Goal: Task Accomplishment & Management: Contribute content

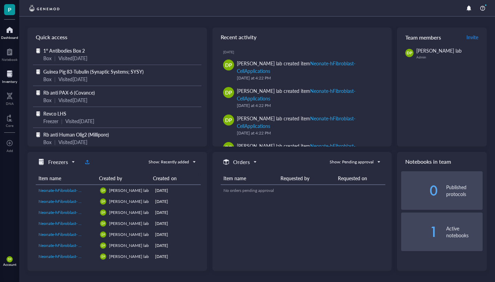
click at [14, 77] on div at bounding box center [9, 73] width 15 height 11
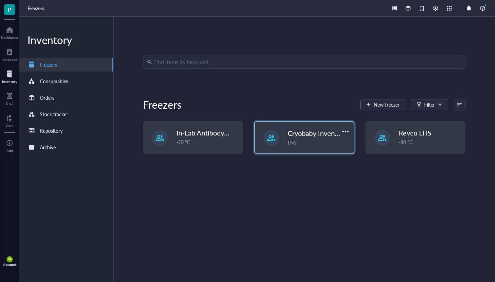
click at [317, 138] on span "Cryobaby Inventory" at bounding box center [317, 133] width 59 height 10
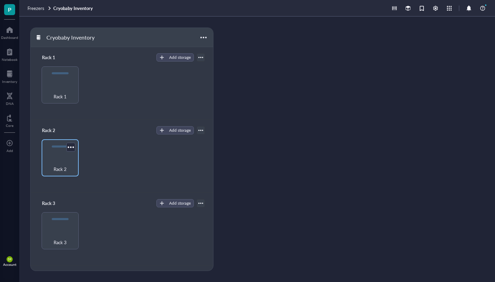
click at [56, 155] on div "Rack 2" at bounding box center [60, 157] width 37 height 37
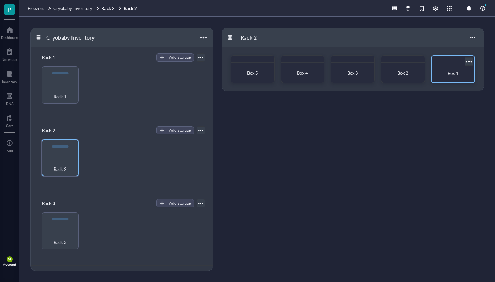
click at [455, 68] on div "Box 1" at bounding box center [453, 73] width 37 height 15
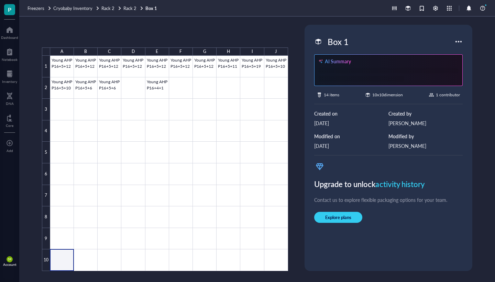
click at [61, 264] on div at bounding box center [169, 163] width 238 height 215
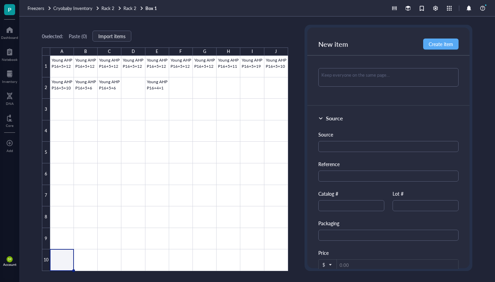
scroll to position [279, 0]
type input "neonate HDFs + RP643 PX+1"
click at [414, 203] on input "text" at bounding box center [426, 204] width 66 height 11
type input "1463"
click at [363, 206] on input "text" at bounding box center [351, 204] width 66 height 11
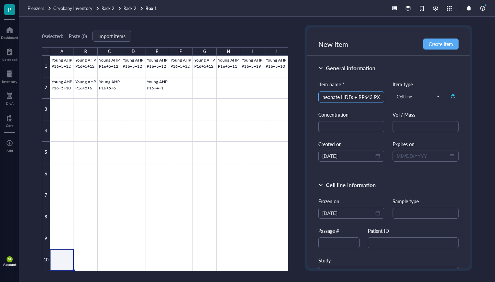
scroll to position [0, 0]
click at [373, 98] on input "neonate HDFs + RP643 PX+1" at bounding box center [352, 97] width 58 height 10
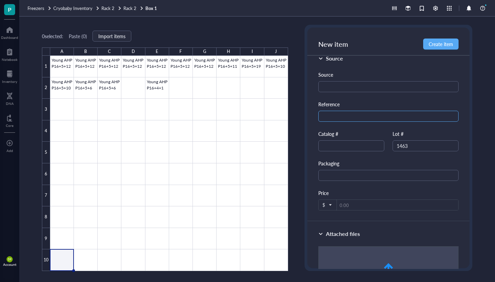
scroll to position [325, 0]
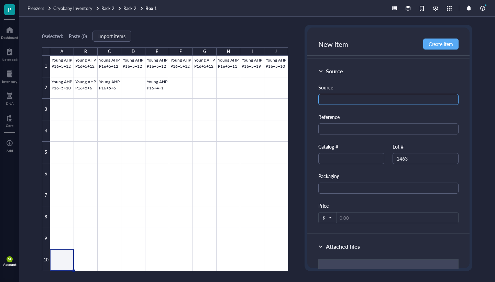
type input "neonate HDFs + RP643 PEST PX+1"
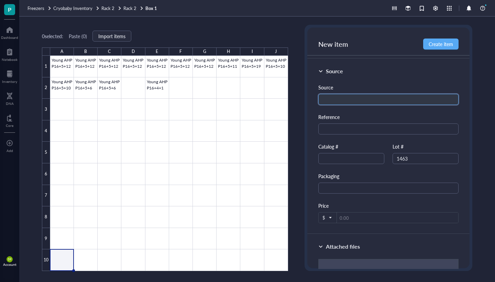
click at [339, 99] on input "text" at bounding box center [388, 99] width 140 height 11
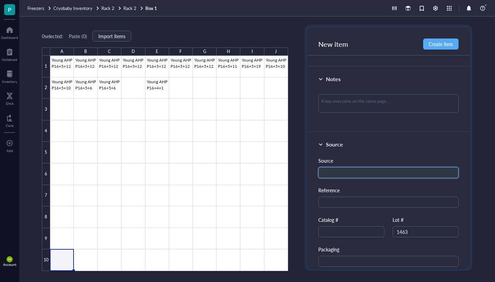
scroll to position [245, 0]
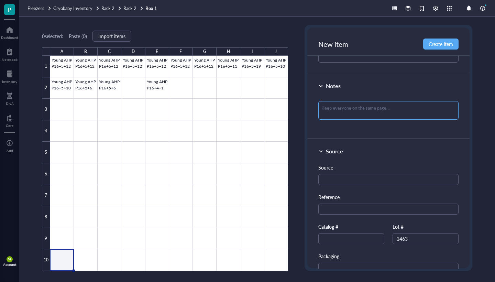
click at [340, 102] on textarea at bounding box center [388, 110] width 140 height 19
type textarea "2"
type textarea "25"
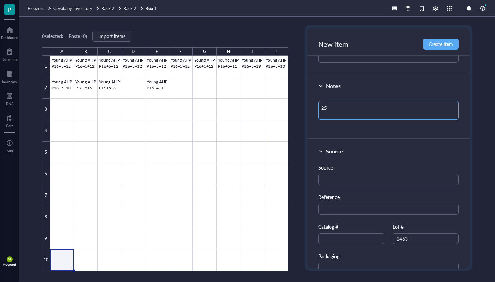
type textarea "25-"
type textarea "25-0"
type textarea "25-03"
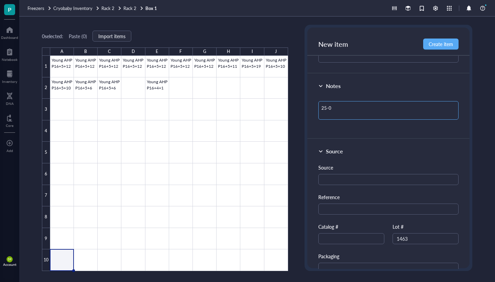
type textarea "25-03"
type textarea "25-038"
type textarea "E25-038"
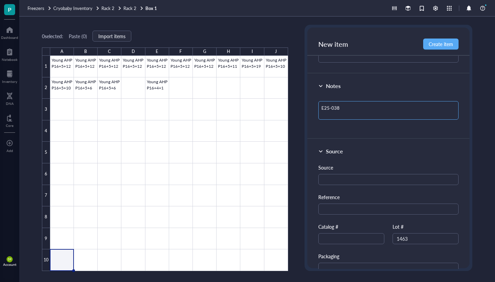
type textarea "Ex25-038"
type textarea "Exp25-038"
type textarea "Expe25-038"
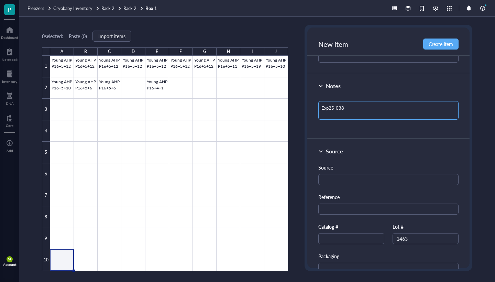
type textarea "Expe25-038"
type textarea "Exper25-038"
type textarea "Experi25-038"
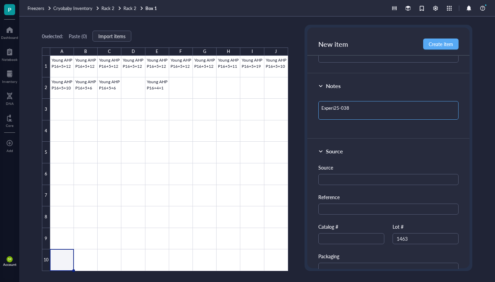
type textarea "Experie25-038"
type textarea "Experiem25-038"
type textarea "Experie25-038"
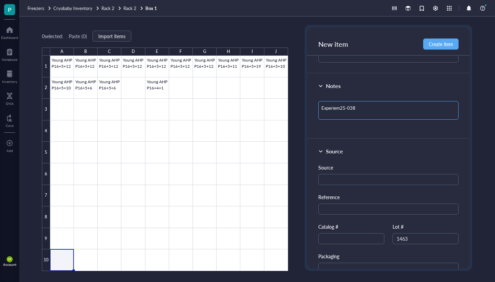
type textarea "Experie25-038"
type textarea "Experi25-038"
type textarea "Experim25-038"
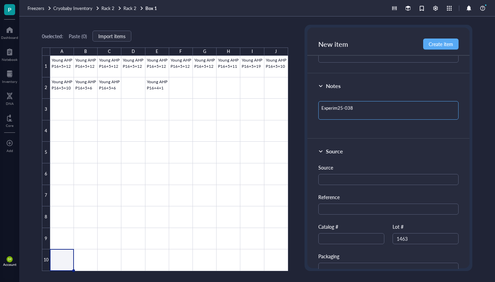
type textarea "Experime25-038"
type textarea "Experimen25-038"
type textarea "Experiment25-038"
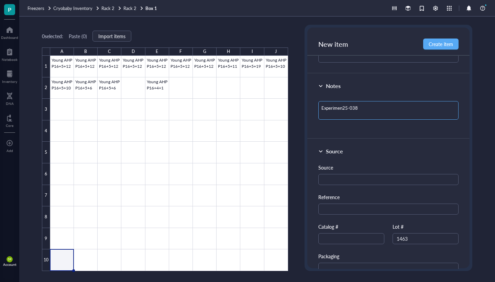
type textarea "Experiment25-038"
type textarea "Experiment 25-038"
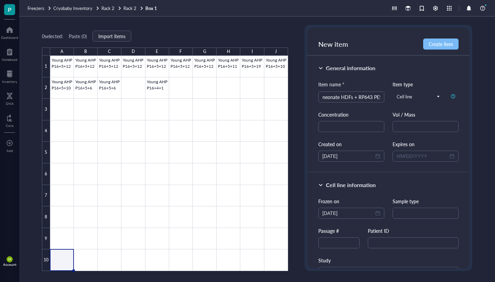
scroll to position [0, 0]
type textarea "Experiment 25-038"
click at [442, 41] on span "Create item" at bounding box center [441, 44] width 24 height 6
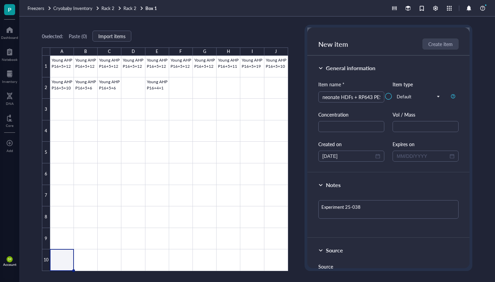
type textarea "Keep everyone on the same page…"
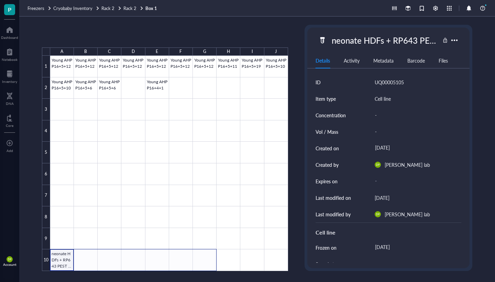
drag, startPoint x: 73, startPoint y: 268, endPoint x: 210, endPoint y: 260, distance: 137.8
click at [210, 260] on div at bounding box center [169, 163] width 238 height 215
click at [54, 257] on div at bounding box center [169, 163] width 238 height 215
click at [63, 260] on div at bounding box center [169, 163] width 238 height 215
drag, startPoint x: 73, startPoint y: 269, endPoint x: 213, endPoint y: 263, distance: 140.7
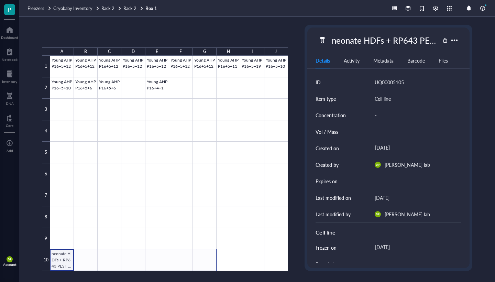
click at [213, 263] on div at bounding box center [169, 163] width 238 height 215
click at [137, 245] on div at bounding box center [169, 163] width 238 height 215
click at [62, 259] on div at bounding box center [169, 163] width 238 height 215
drag, startPoint x: 73, startPoint y: 269, endPoint x: 217, endPoint y: 254, distance: 144.5
click at [217, 254] on div at bounding box center [169, 163] width 238 height 215
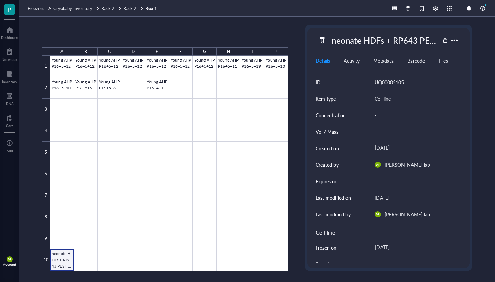
click at [65, 257] on div at bounding box center [169, 163] width 238 height 215
click at [59, 261] on div at bounding box center [169, 163] width 238 height 215
drag, startPoint x: 73, startPoint y: 269, endPoint x: 210, endPoint y: 256, distance: 137.1
click at [210, 256] on div at bounding box center [169, 163] width 238 height 215
click at [72, 262] on div at bounding box center [169, 163] width 238 height 215
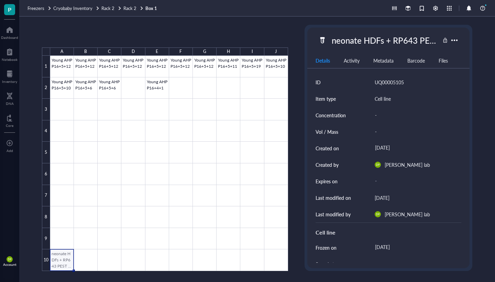
click at [64, 262] on div at bounding box center [169, 163] width 238 height 215
drag, startPoint x: 73, startPoint y: 270, endPoint x: 86, endPoint y: 267, distance: 13.4
click at [0, 0] on div "Young AHP P16+5+12 Young AHP P16+5+12 Young AHP P16+5+12 Young AHP P16+5+12 You…" at bounding box center [0, 0] width 0 height 0
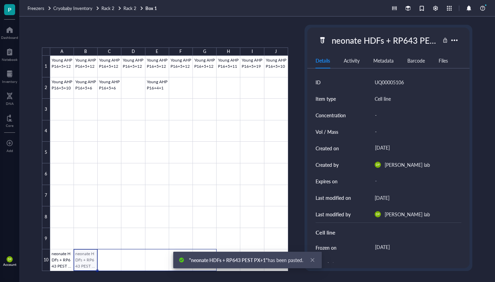
drag, startPoint x: 97, startPoint y: 269, endPoint x: 216, endPoint y: 252, distance: 120.9
click at [216, 252] on body "P Dashboard Notebook Inventory DNA Core To pick up a draggable item, press the …" at bounding box center [247, 141] width 495 height 282
click at [314, 260] on icon "close" at bounding box center [312, 260] width 5 height 5
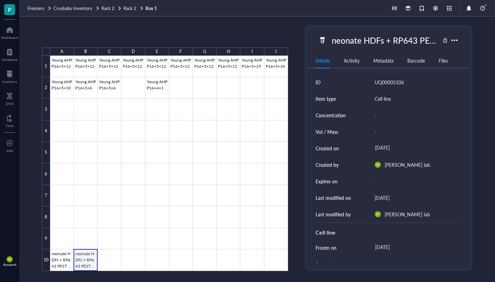
click at [90, 262] on div at bounding box center [169, 163] width 238 height 215
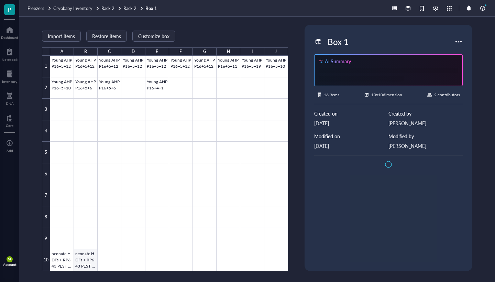
click at [90, 263] on div at bounding box center [169, 163] width 238 height 215
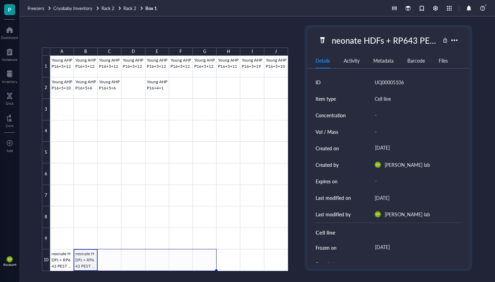
drag, startPoint x: 97, startPoint y: 270, endPoint x: 211, endPoint y: 262, distance: 114.4
click at [0, 0] on div "Young AHP P16+5+12 Young AHP P16+5+12 Young AHP P16+5+12 Young AHP P16+5+12 You…" at bounding box center [0, 0] width 0 height 0
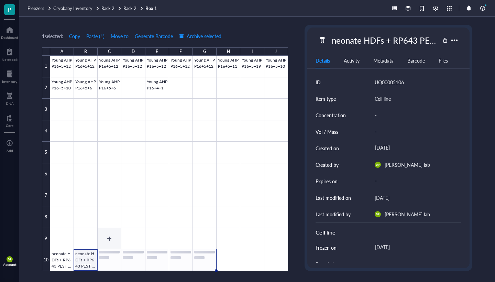
click at [61, 238] on div at bounding box center [169, 163] width 238 height 215
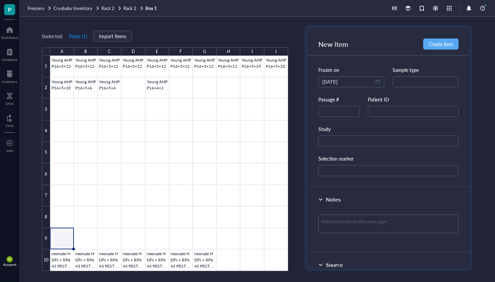
scroll to position [133, 0]
type input "neonate HDFs + RP643 PEST PX+2 10/8/25LM"
click at [349, 109] on input "text" at bounding box center [338, 110] width 41 height 11
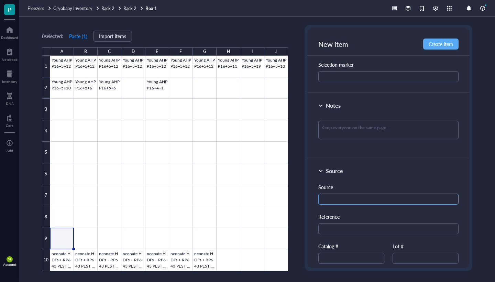
scroll to position [257, 0]
type input "PX+2"
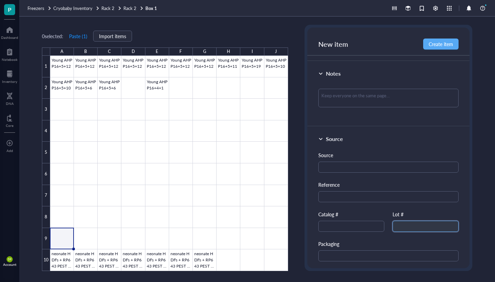
click at [411, 221] on input "text" at bounding box center [426, 226] width 66 height 11
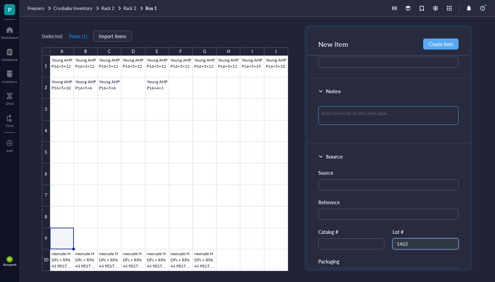
scroll to position [188, 0]
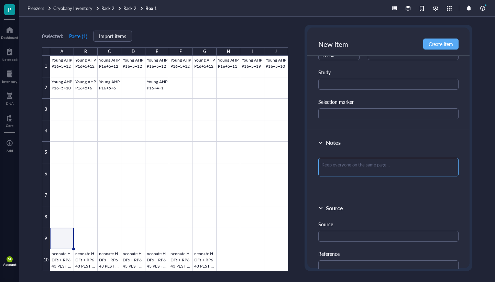
type input "1463"
click at [358, 165] on textarea at bounding box center [388, 167] width 140 height 19
type textarea "E"
type textarea "Ex"
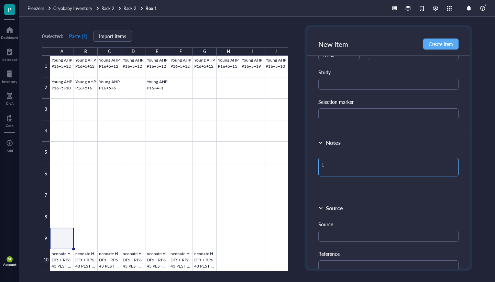
type textarea "Ex"
type textarea "Exp"
type textarea "Expe"
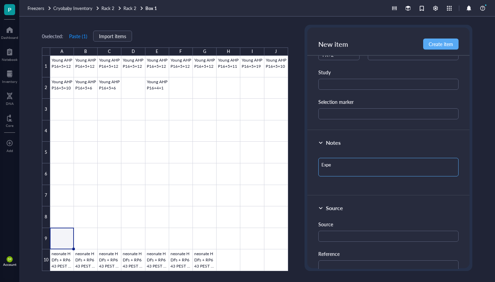
type textarea "Exper"
type textarea "Experi"
type textarea "Experim"
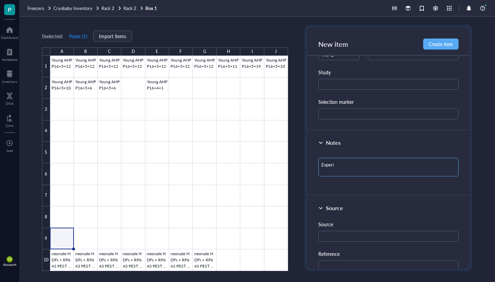
type textarea "Experim"
type textarea "Experime"
type textarea "Experimen"
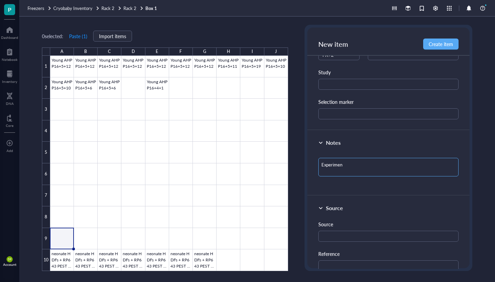
type textarea "Experiment"
type textarea "Experiment R"
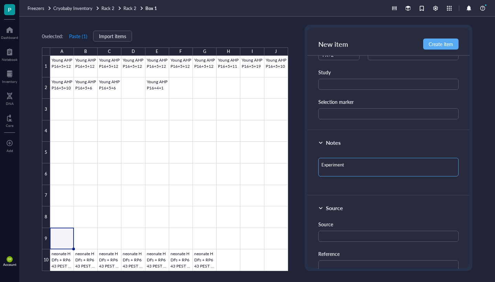
type textarea "Experiment R"
type textarea "Experiment"
type textarea "Experiment 2"
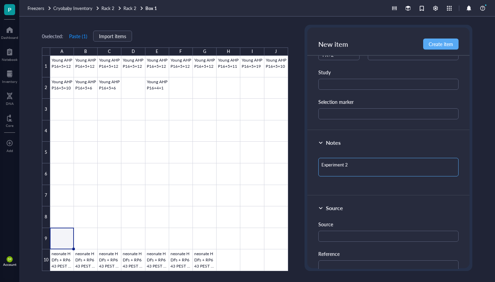
type textarea "Experiment 25"
type textarea "Experiment 25-"
type textarea "Experiment 25-0"
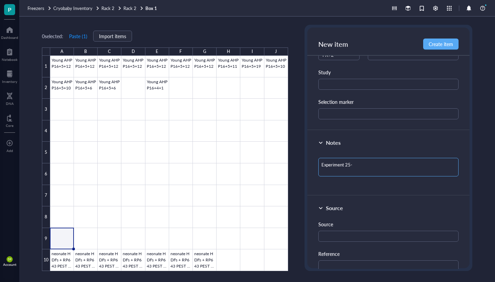
type textarea "Experiment 25-0"
type textarea "Experiment 25-03"
type textarea "Experiment 25-038"
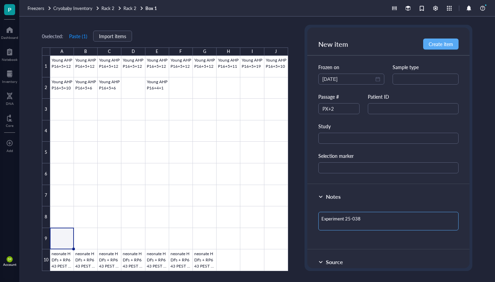
scroll to position [130, 0]
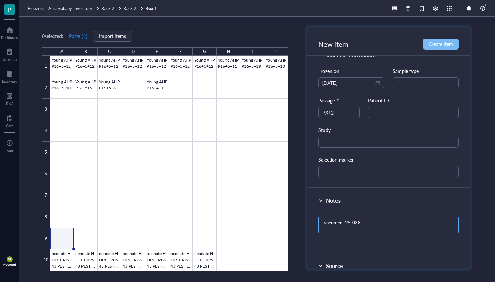
type textarea "Experiment 25-038"
click at [439, 45] on span "Create item" at bounding box center [441, 44] width 24 height 6
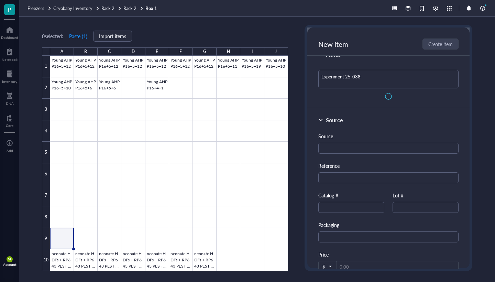
type textarea "Keep everyone on the same page…"
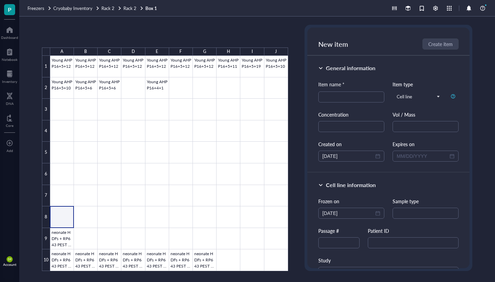
click at [67, 217] on div at bounding box center [169, 163] width 238 height 215
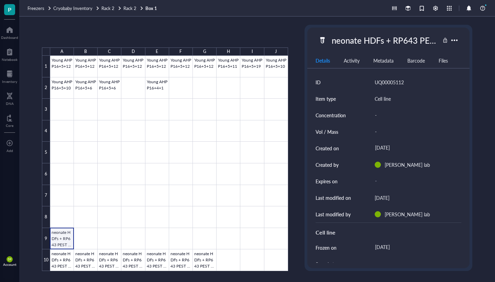
click at [66, 235] on div at bounding box center [169, 163] width 238 height 215
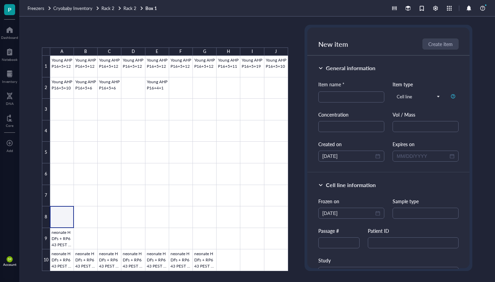
click at [62, 212] on div at bounding box center [169, 163] width 238 height 215
click at [62, 216] on div at bounding box center [169, 163] width 238 height 215
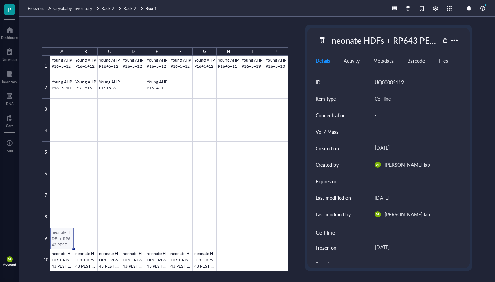
drag, startPoint x: 62, startPoint y: 244, endPoint x: 63, endPoint y: 217, distance: 27.5
click at [63, 217] on div at bounding box center [169, 163] width 238 height 215
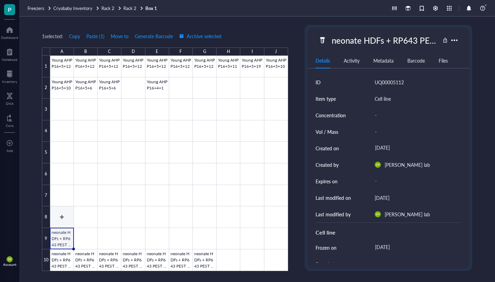
drag, startPoint x: 62, startPoint y: 233, endPoint x: 61, endPoint y: 213, distance: 19.9
click at [61, 213] on div at bounding box center [169, 163] width 238 height 215
drag, startPoint x: 66, startPoint y: 241, endPoint x: 63, endPoint y: 215, distance: 26.2
click at [63, 215] on div at bounding box center [169, 163] width 238 height 215
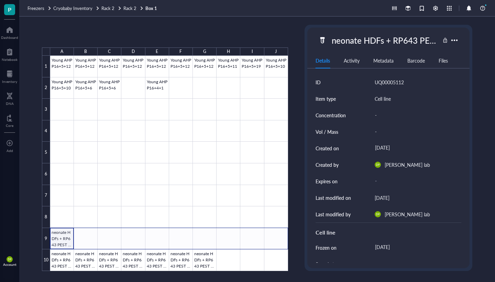
drag, startPoint x: 72, startPoint y: 247, endPoint x: 278, endPoint y: 245, distance: 206.0
click at [279, 245] on div at bounding box center [169, 163] width 238 height 215
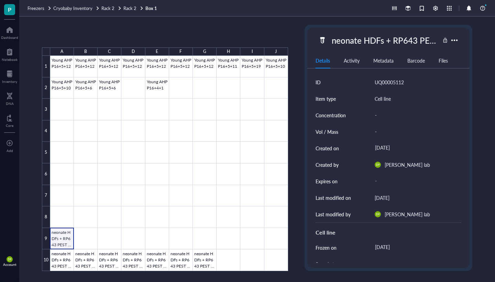
click at [59, 237] on div at bounding box center [169, 163] width 238 height 215
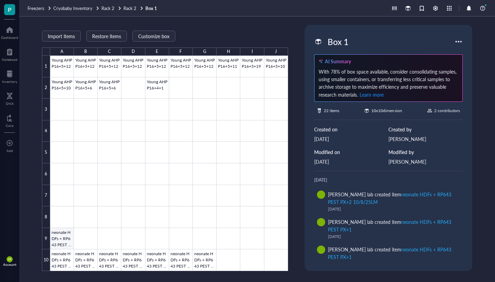
click at [66, 243] on div at bounding box center [169, 163] width 238 height 215
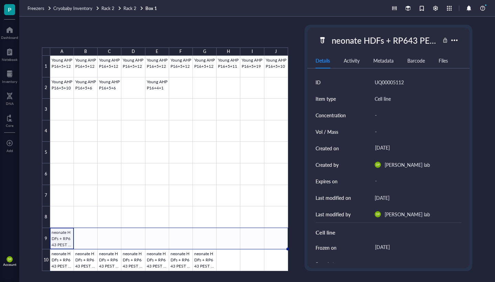
drag, startPoint x: 74, startPoint y: 249, endPoint x: 271, endPoint y: 239, distance: 197.3
click at [0, 0] on div "Young AHP P16+5+12 Young AHP P16+5+12 Young AHP P16+5+12 Young AHP P16+5+12 You…" at bounding box center [0, 0] width 0 height 0
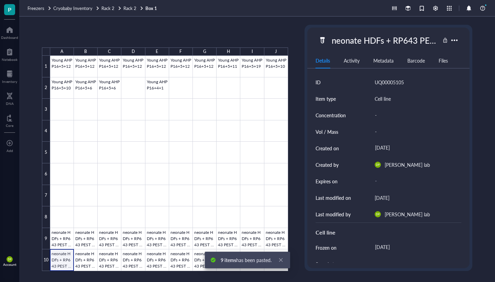
click at [64, 261] on div at bounding box center [169, 163] width 238 height 215
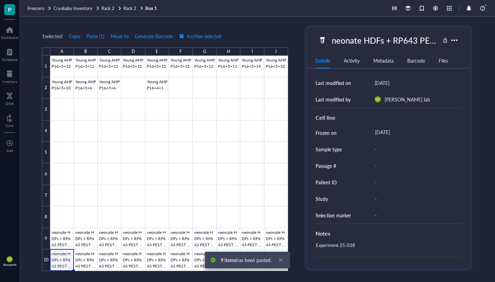
scroll to position [82, 0]
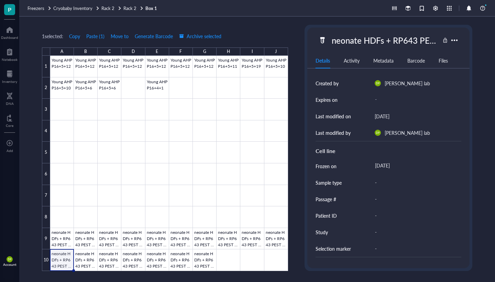
click at [378, 202] on div "-" at bounding box center [415, 199] width 87 height 14
type input "PX+1"
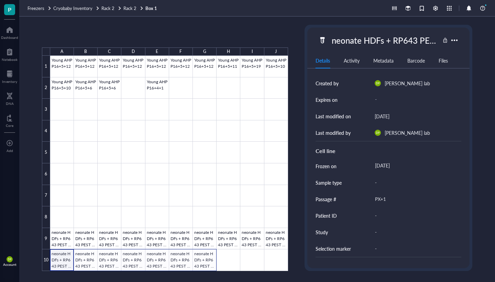
drag, startPoint x: 73, startPoint y: 269, endPoint x: 213, endPoint y: 257, distance: 140.1
click at [213, 257] on div at bounding box center [169, 163] width 238 height 215
drag, startPoint x: 59, startPoint y: 262, endPoint x: 74, endPoint y: 271, distance: 16.8
click at [59, 262] on div at bounding box center [169, 163] width 238 height 215
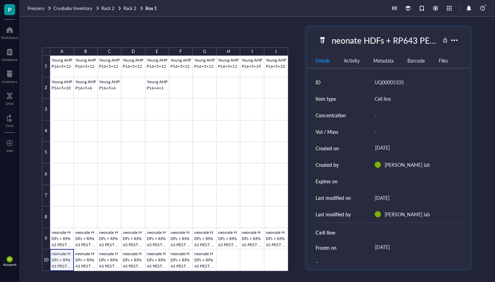
click at [65, 262] on div at bounding box center [169, 163] width 238 height 215
drag, startPoint x: 73, startPoint y: 269, endPoint x: 204, endPoint y: 253, distance: 132.0
click at [0, 0] on div "Young AHP P16+5+12 Young AHP P16+5+12 Young AHP P16+5+12 Young AHP P16+5+12 You…" at bounding box center [0, 0] width 0 height 0
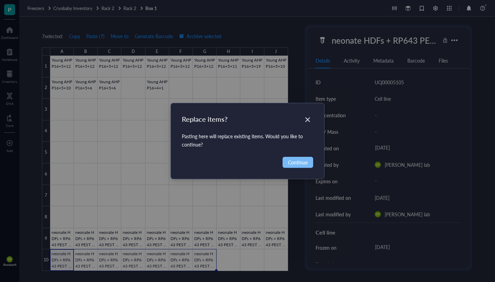
click at [297, 166] on button "Continue" at bounding box center [298, 162] width 31 height 11
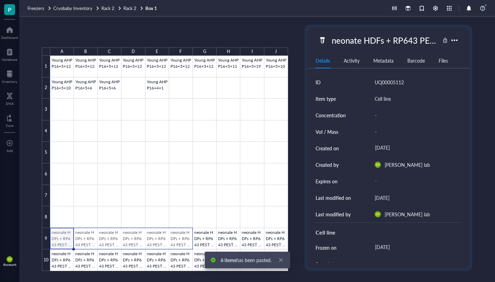
drag, startPoint x: 62, startPoint y: 236, endPoint x: 183, endPoint y: 235, distance: 121.7
click at [183, 235] on div at bounding box center [169, 163] width 238 height 215
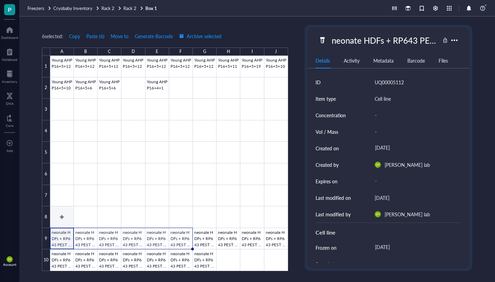
click at [62, 212] on div at bounding box center [169, 163] width 238 height 215
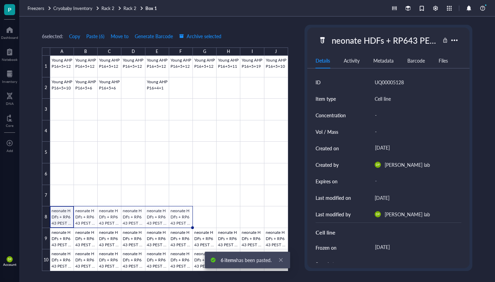
click at [62, 212] on div at bounding box center [169, 163] width 238 height 215
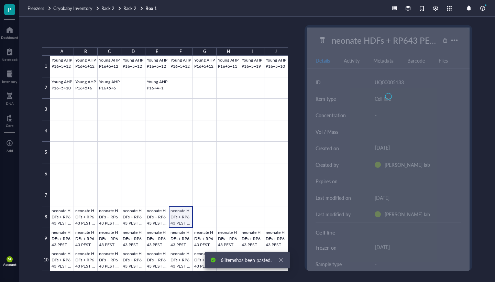
click at [188, 215] on div at bounding box center [169, 163] width 238 height 215
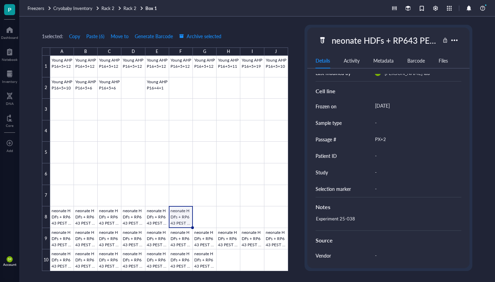
scroll to position [141, 0]
